Goal: Transaction & Acquisition: Purchase product/service

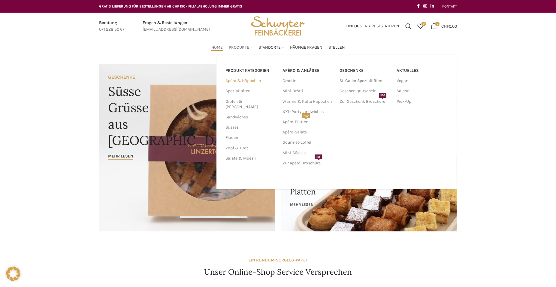
click at [246, 79] on link "Apéro & Häppchen" at bounding box center [250, 81] width 50 height 10
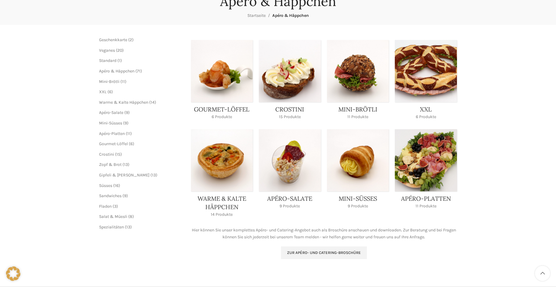
scroll to position [92, 0]
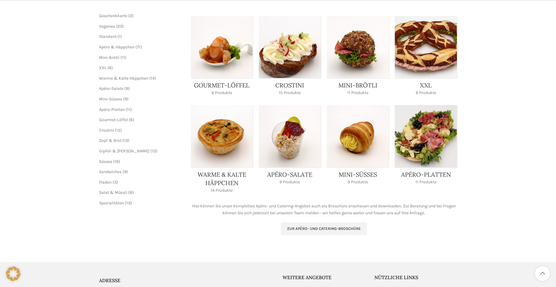
click at [285, 62] on link "Product category crostini" at bounding box center [290, 57] width 62 height 83
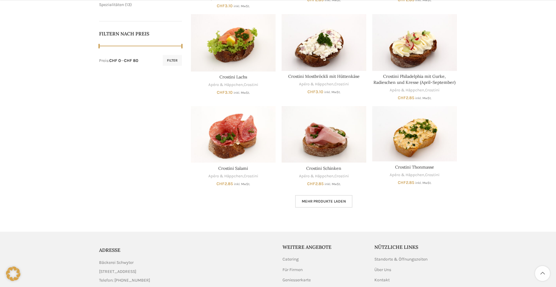
scroll to position [333, 0]
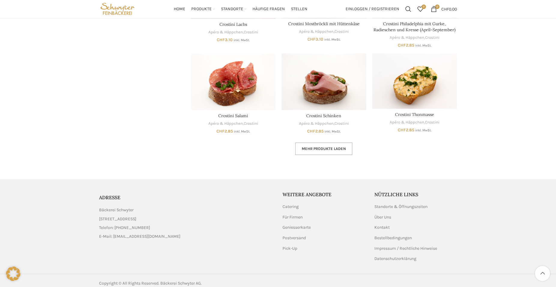
click at [323, 146] on span "Mehr Produkte laden" at bounding box center [324, 148] width 44 height 5
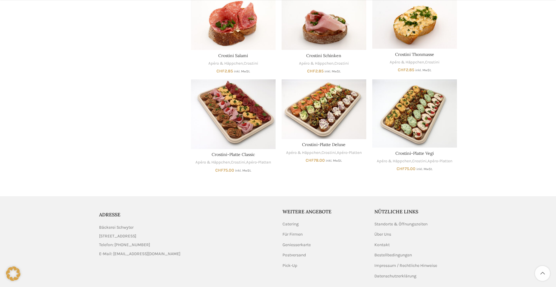
scroll to position [394, 0]
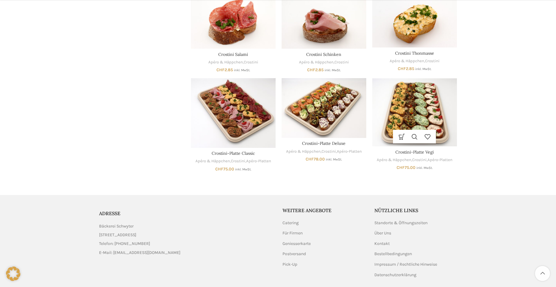
click at [418, 121] on img "Crostini-Platte Vegi" at bounding box center [414, 112] width 85 height 68
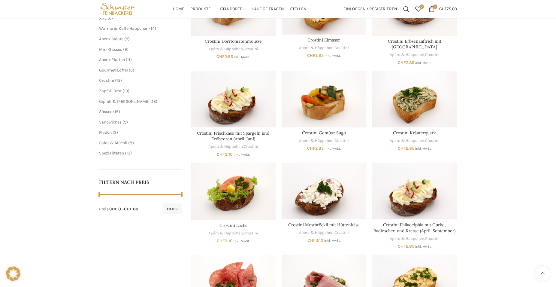
scroll to position [0, 0]
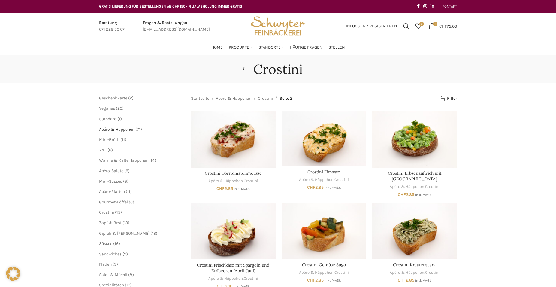
click at [134, 129] on span "Apéro & Häppchen" at bounding box center [116, 129] width 35 height 5
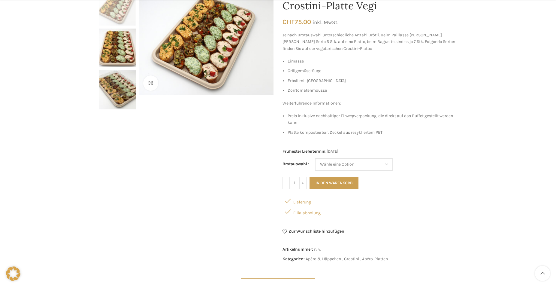
scroll to position [92, 0]
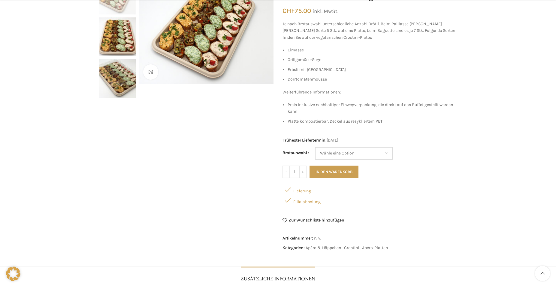
click at [315, 147] on select "Wähle eine Option Baguette Paillasse dunkel" at bounding box center [354, 153] width 78 height 13
select select "Paillasse dunkel"
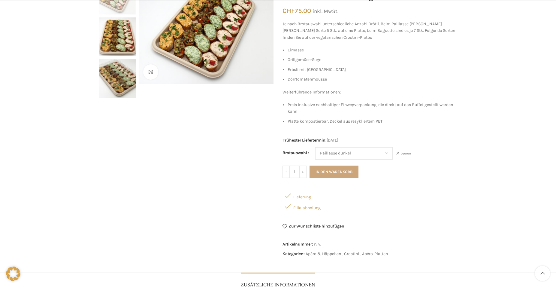
click at [332, 172] on button "In den Warenkorb" at bounding box center [333, 171] width 49 height 13
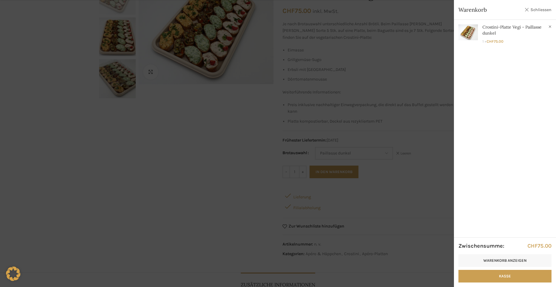
click at [534, 9] on link "Schliessen" at bounding box center [537, 10] width 27 height 8
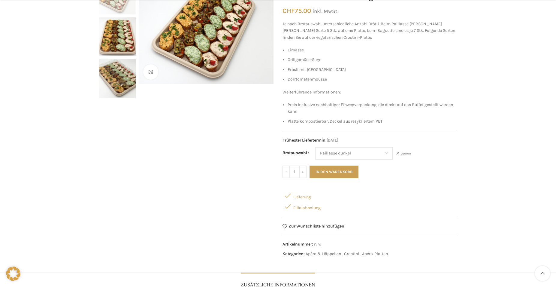
scroll to position [0, 0]
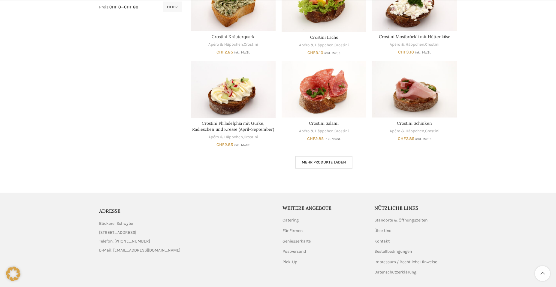
scroll to position [337, 0]
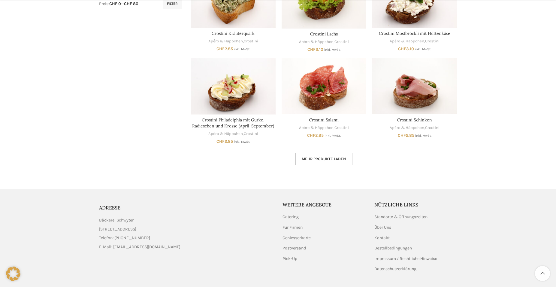
click at [324, 161] on link "Mehr Produkte laden" at bounding box center [323, 158] width 57 height 13
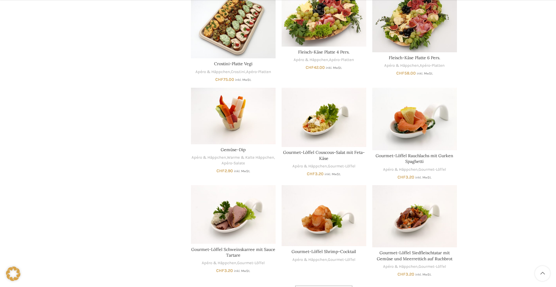
scroll to position [612, 0]
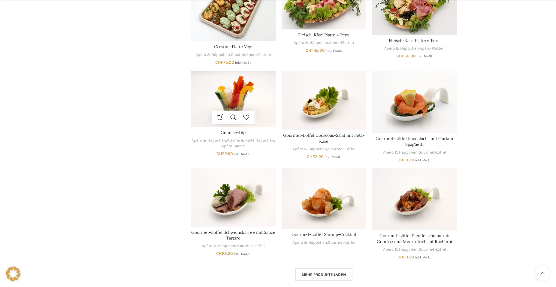
click at [204, 110] on img "Gemüse-Dip" at bounding box center [233, 99] width 85 height 56
click at [319, 272] on span "Mehr Produkte laden" at bounding box center [324, 274] width 44 height 5
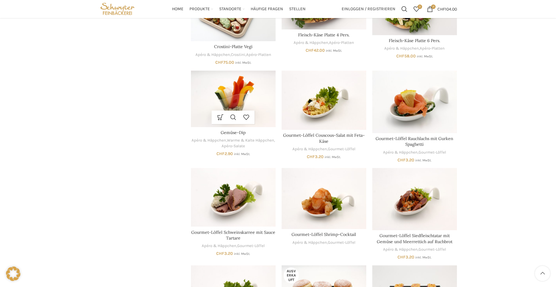
click at [254, 124] on div "Ausführung wählen Dieses Produkt weist mehrere Varianten auf. Die Optionen könn…" at bounding box center [233, 117] width 43 height 14
click at [261, 127] on img "Gemüse-Dip" at bounding box center [233, 99] width 85 height 56
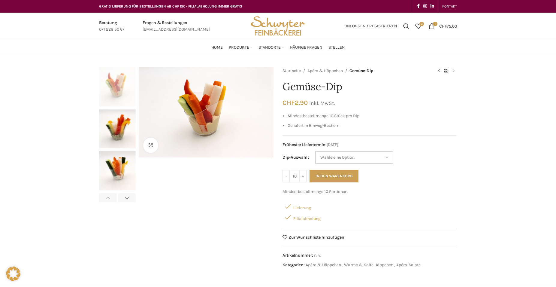
click at [315, 151] on select "Wähle eine Option Hummus Frischkäse-Cranberry Kräuterquark Cocktail" at bounding box center [354, 157] width 78 height 13
select select "Hummus"
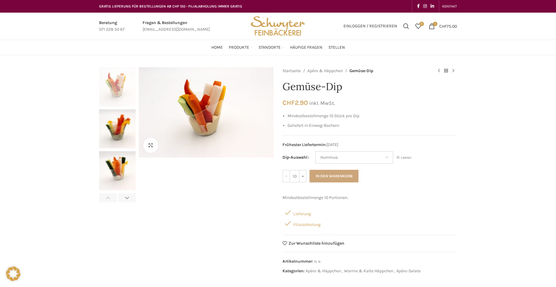
click at [326, 174] on button "In den Warenkorb" at bounding box center [333, 176] width 49 height 13
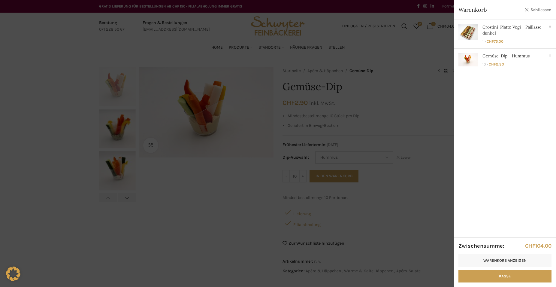
click at [533, 10] on link "Schliessen" at bounding box center [537, 10] width 27 height 8
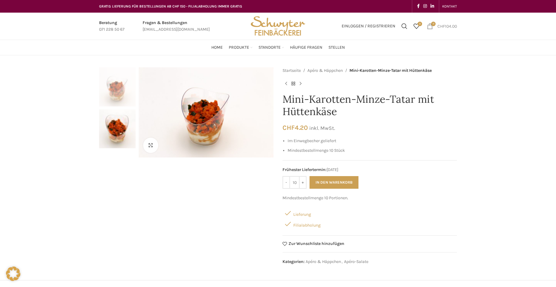
click at [432, 27] on link "11 items CHF 104.00" at bounding box center [442, 26] width 36 height 12
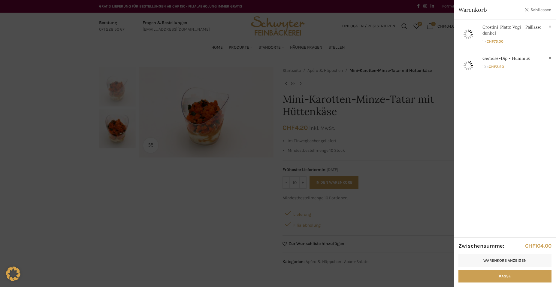
click at [533, 8] on link "Schliessen" at bounding box center [537, 10] width 27 height 8
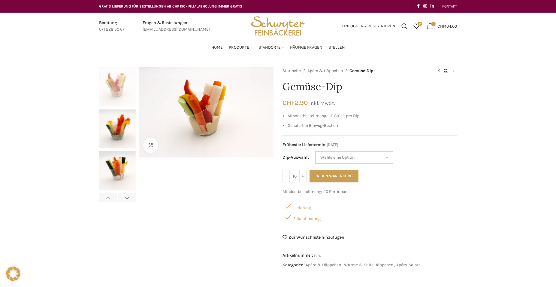
click at [315, 151] on select "[PERSON_NAME] eine Option Hummus Frischkäse-Cranberry Kräuterquark Cocktail" at bounding box center [354, 157] width 78 height 13
select select "Kräuterquark"
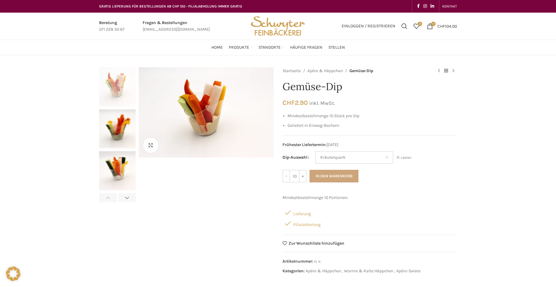
click at [329, 175] on button "In den Warenkorb" at bounding box center [333, 176] width 49 height 13
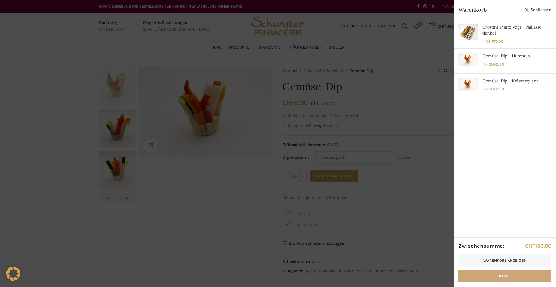
click at [498, 275] on link "Kasse" at bounding box center [504, 275] width 93 height 13
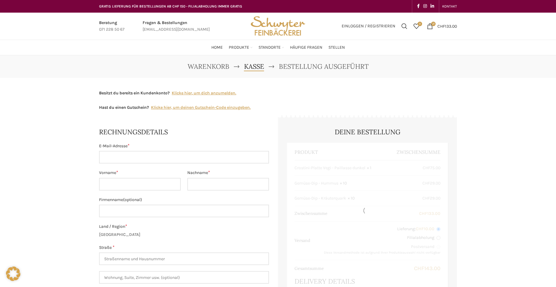
select select "SG"
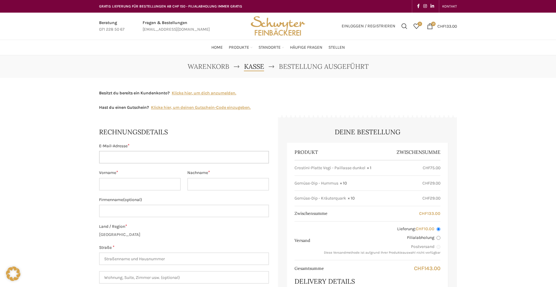
click at [125, 158] on input "E-Mail-Adresse *" at bounding box center [184, 157] width 170 height 13
type input "[PERSON_NAME][EMAIL_ADDRESS][DOMAIN_NAME]"
click at [111, 185] on input "Vorname *" at bounding box center [140, 184] width 82 height 13
type input "Nicole"
type input "Rüegg"
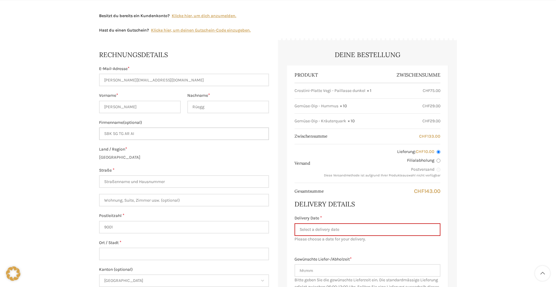
scroll to position [92, 0]
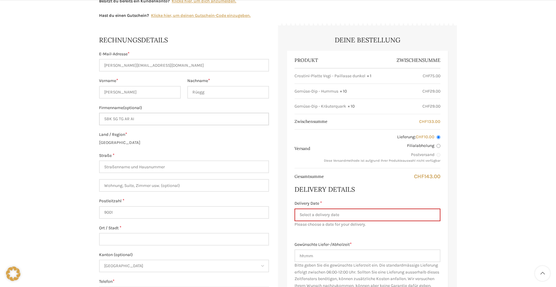
type input "SBK SG TG AR AI"
click at [116, 164] on input "Straße *" at bounding box center [184, 166] width 170 height 13
type input "[STREET_ADDRESS]"
click at [122, 212] on input "9001" at bounding box center [184, 212] width 170 height 13
type input "9008"
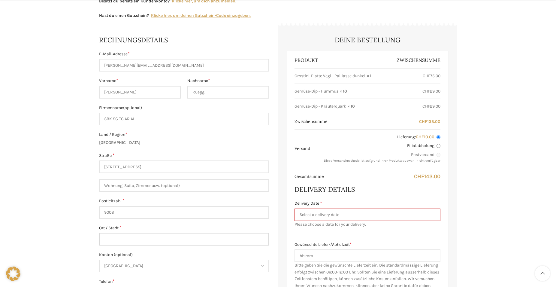
click at [120, 236] on input "Ort / Stadt *" at bounding box center [184, 239] width 170 height 13
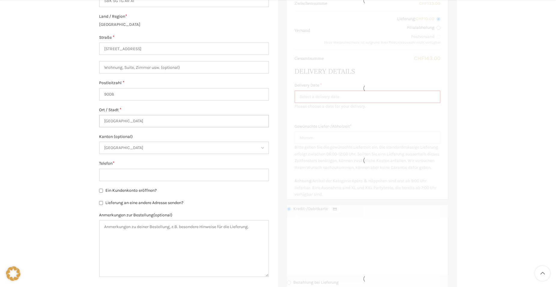
scroll to position [214, 0]
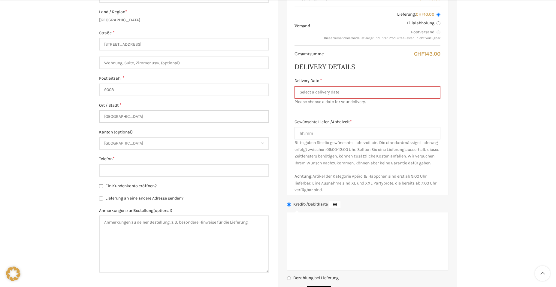
type input "St. Gallen"
click at [113, 169] on input "Telefon *" at bounding box center [184, 170] width 170 height 13
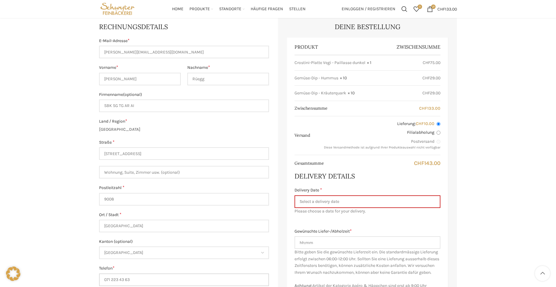
scroll to position [92, 0]
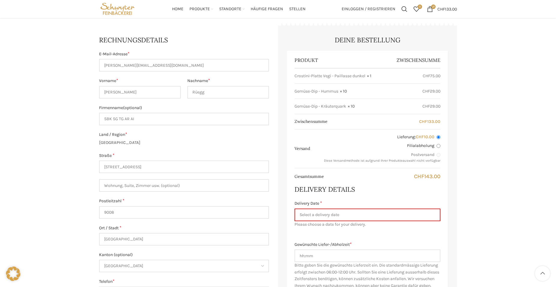
type input "071 223 43 63"
click at [302, 215] on input "Delivery Date *" at bounding box center [367, 214] width 146 height 13
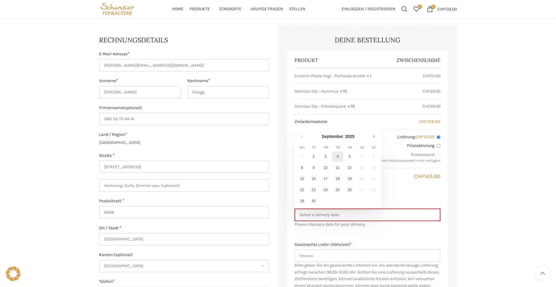
click at [336, 156] on link "4" at bounding box center [337, 156] width 11 height 10
type input "[DATE]"
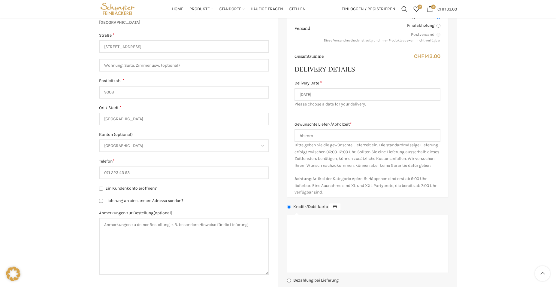
scroll to position [184, 0]
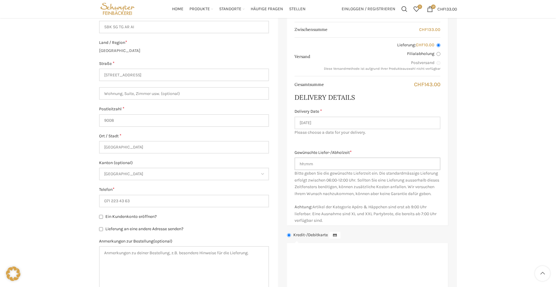
click at [304, 165] on input "Gewünschte Liefer-/Abholzeit *" at bounding box center [367, 163] width 146 height 13
drag, startPoint x: 317, startPoint y: 163, endPoint x: 292, endPoint y: 166, distance: 25.1
click at [294, 166] on input "16:00" at bounding box center [367, 163] width 146 height 13
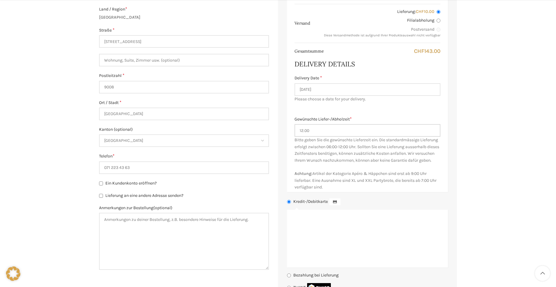
scroll to position [275, 0]
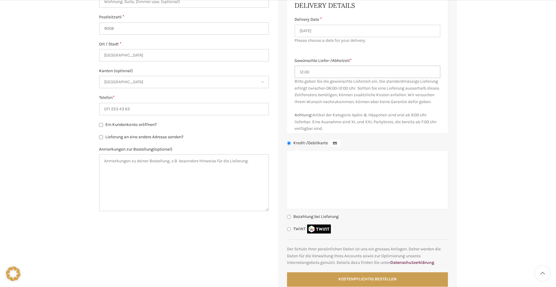
type input "12.00"
click at [290, 218] on input "Bezahlung bei Lieferung" at bounding box center [289, 217] width 4 height 4
radio input "true"
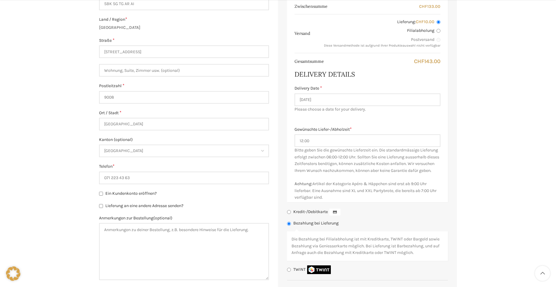
scroll to position [214, 0]
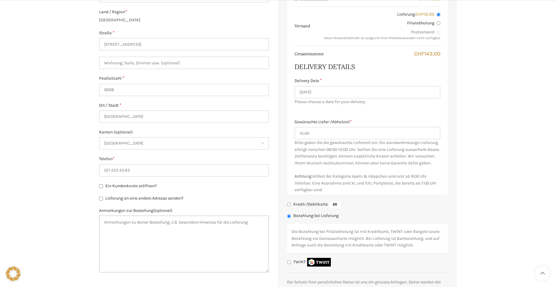
click at [107, 224] on textarea "Anmerkungen zur Bestellung (optional)" at bounding box center [184, 243] width 170 height 57
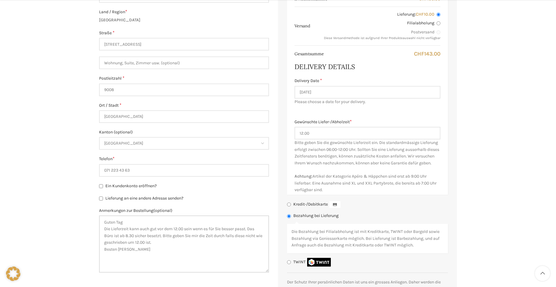
click at [194, 230] on textarea "Guten Tag Die Lieferzeit kann auch gut vor dem 12.00 sein wenn es für Sie besse…" at bounding box center [184, 243] width 170 height 57
click at [0, 0] on lt-span "sein , wenn" at bounding box center [0, 0] width 0 height 0
click at [229, 238] on textarea "Guten Tag Die Lieferzeit kann auch gut vor dem 12.00 sein, wenn es für Sie bess…" at bounding box center [184, 243] width 170 height 57
click at [0, 0] on lt-span "durch , falls" at bounding box center [0, 0] width 0 height 0
click at [121, 251] on textarea "Guten Tag Die Lieferzeit kann auch gut vor dem 12.00 sein, wenn es für Sie bess…" at bounding box center [184, 243] width 170 height 57
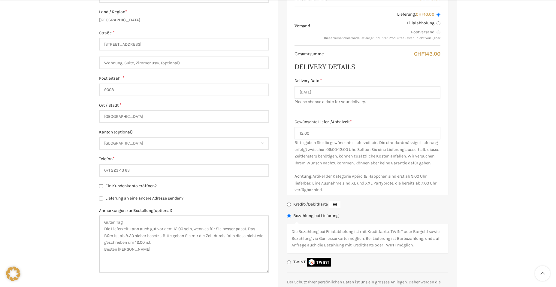
click at [0, 0] on lt-span "Dank ," at bounding box center [0, 0] width 0 height 0
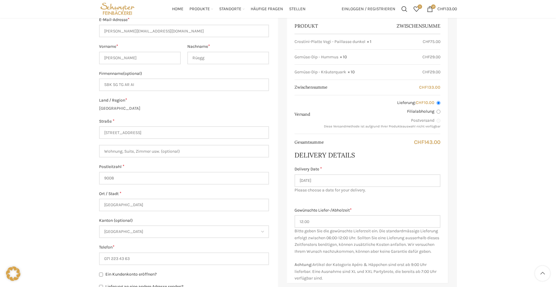
scroll to position [122, 0]
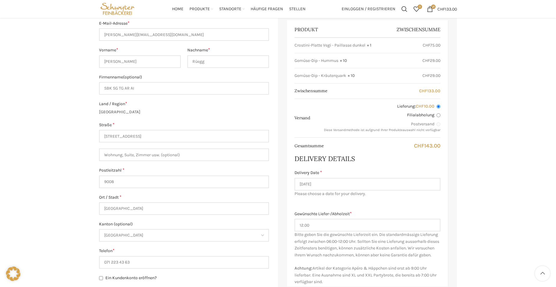
type textarea "Guten Tag Die Lieferzeit kann auch gut vor dem 12.00 sein, wenn es für Sie bess…"
click at [347, 60] on strong "× 10" at bounding box center [343, 61] width 7 height 6
click at [104, 89] on input "SBK SG TG AR AI" at bounding box center [184, 88] width 170 height 13
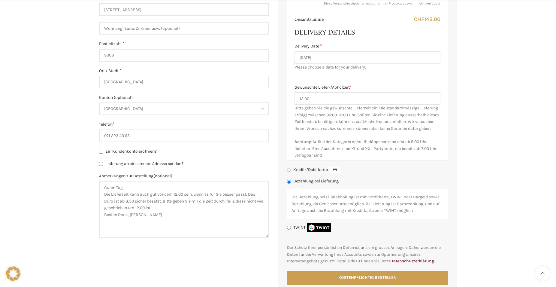
scroll to position [275, 0]
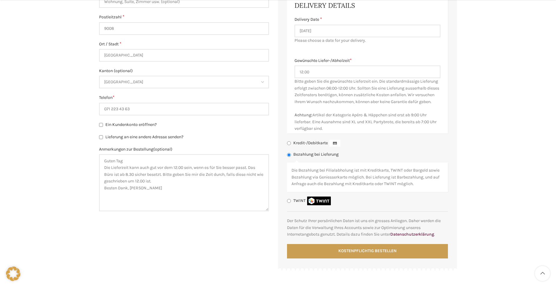
type input "Berufsverband der Pflege SBK SG TG AR AI"
click at [161, 182] on textarea "Guten Tag Die Lieferzeit kann auch gut vor dem 12.00 sein, wenn es für Sie bess…" at bounding box center [184, 182] width 170 height 57
click at [148, 189] on textarea "Guten Tag Die Lieferzeit kann auch gut vor dem 12.00 sein, wenn es für Sie bess…" at bounding box center [184, 182] width 170 height 57
click at [0, 0] on lt-span "Souterrain" at bounding box center [0, 0] width 0 height 0
click at [139, 189] on textarea "Guten Tag Die Lieferzeit kann auch gut vor dem 12.00 sein, wenn es für Sie bess…" at bounding box center [184, 182] width 170 height 57
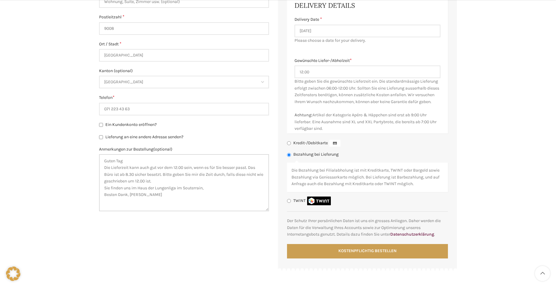
click at [212, 188] on textarea "Guten Tag Die Lieferzeit kann auch gut vor dem 12.00 sein, wenn es für Sie bess…" at bounding box center [184, 182] width 170 height 57
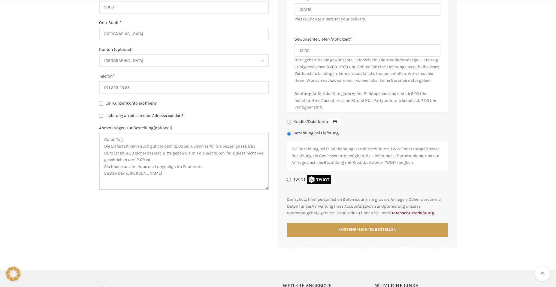
scroll to position [306, 0]
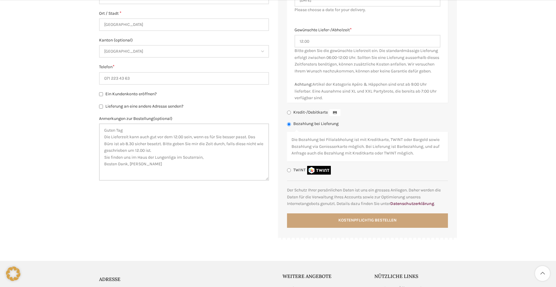
type textarea "Guten Tag Die Lieferzeit kann auch gut vor dem 12.00 sein, wenn es für Sie bess…"
click at [342, 227] on button "Kostenpflichtig bestellen" at bounding box center [367, 220] width 161 height 14
